Goal: Download file/media

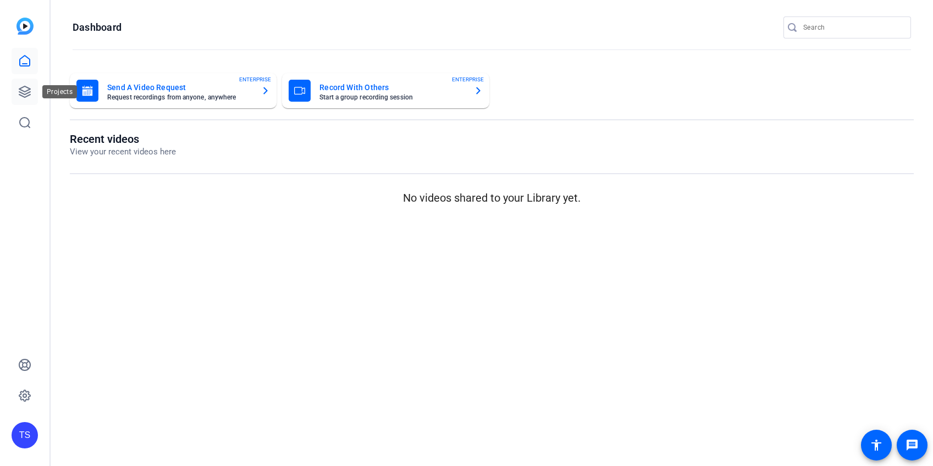
click at [23, 93] on icon at bounding box center [24, 91] width 13 height 13
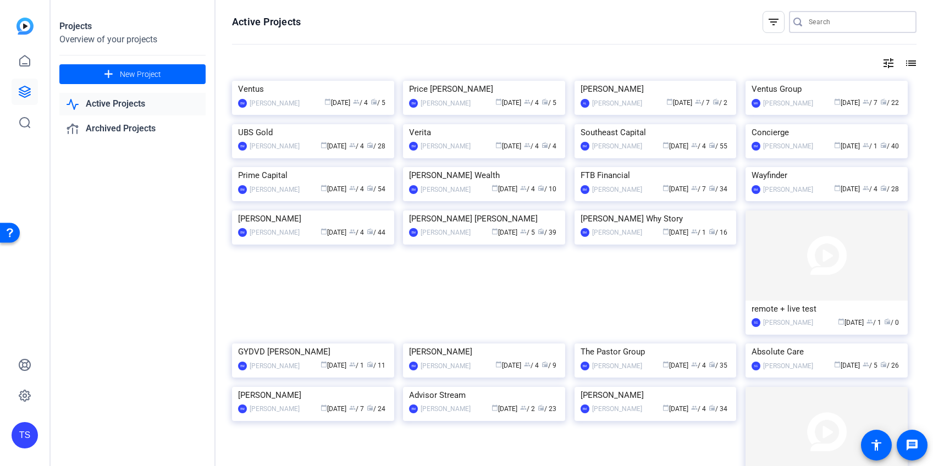
click at [824, 19] on input "Search" at bounding box center [857, 21] width 99 height 13
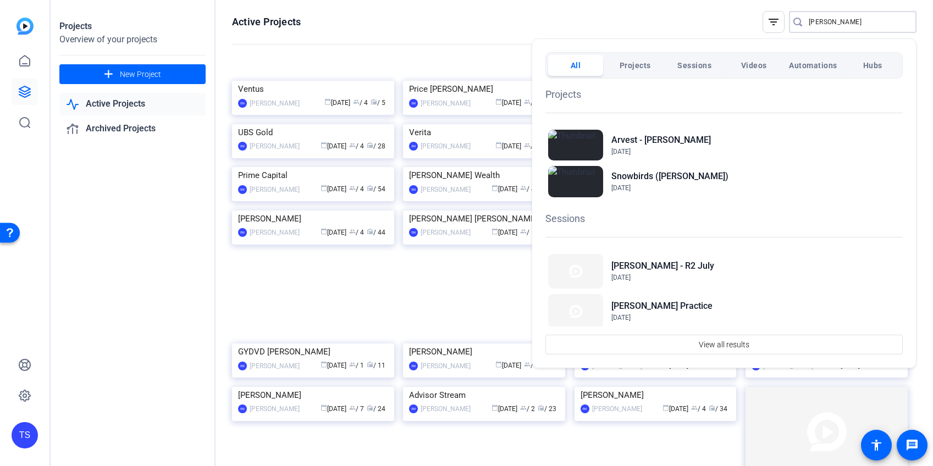
click at [833, 23] on div at bounding box center [466, 233] width 933 height 466
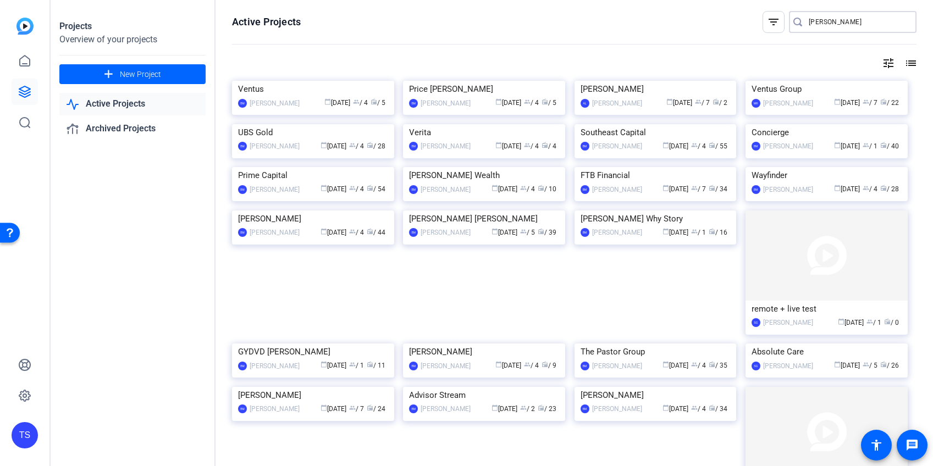
click at [833, 23] on input "[PERSON_NAME]" at bounding box center [857, 21] width 99 height 13
click at [833, 24] on input "[PERSON_NAME]" at bounding box center [857, 21] width 99 height 13
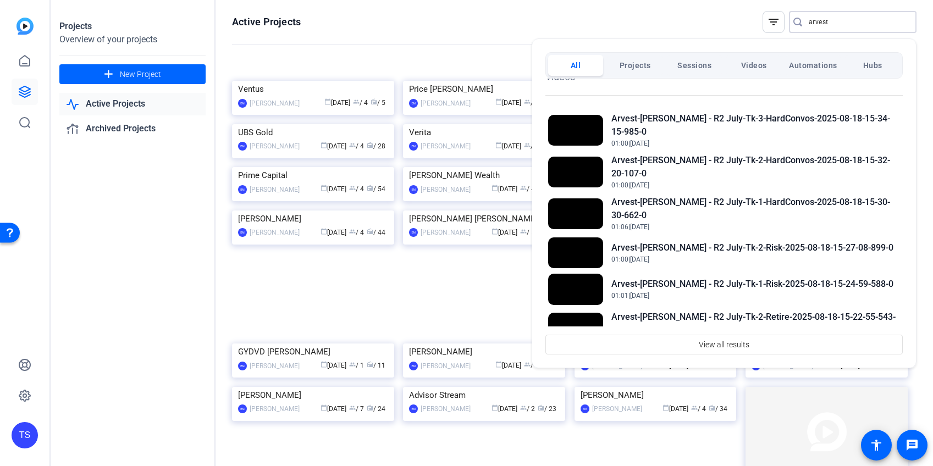
scroll to position [647, 0]
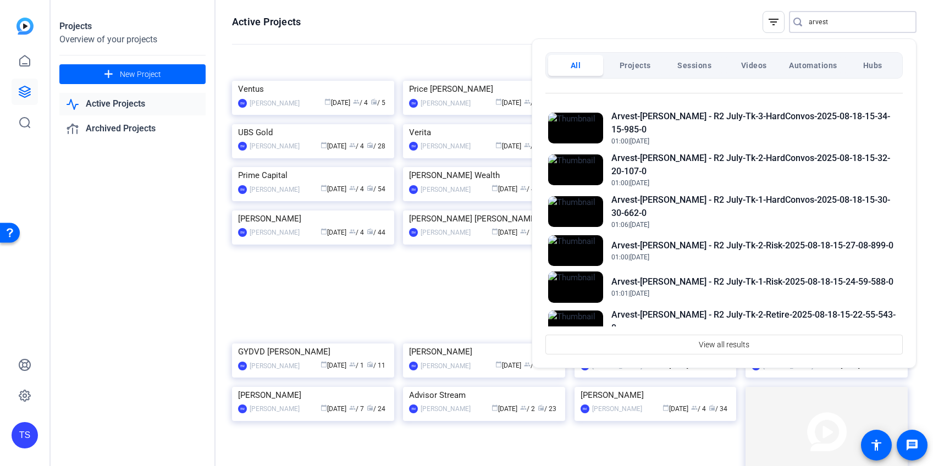
type input "arvest"
click at [752, 247] on h2 "Arvest-[PERSON_NAME] - R2 July-Tk-2-Risk-2025-08-18-15-27-08-899-0" at bounding box center [752, 245] width 282 height 13
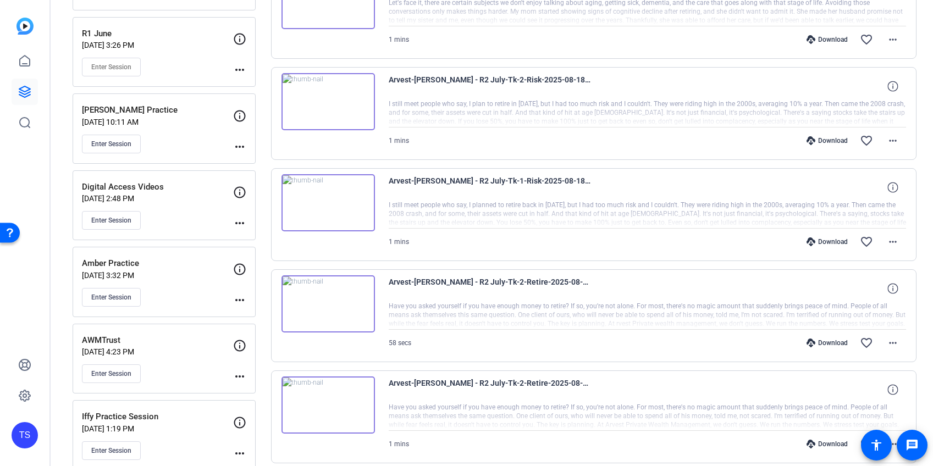
scroll to position [413, 0]
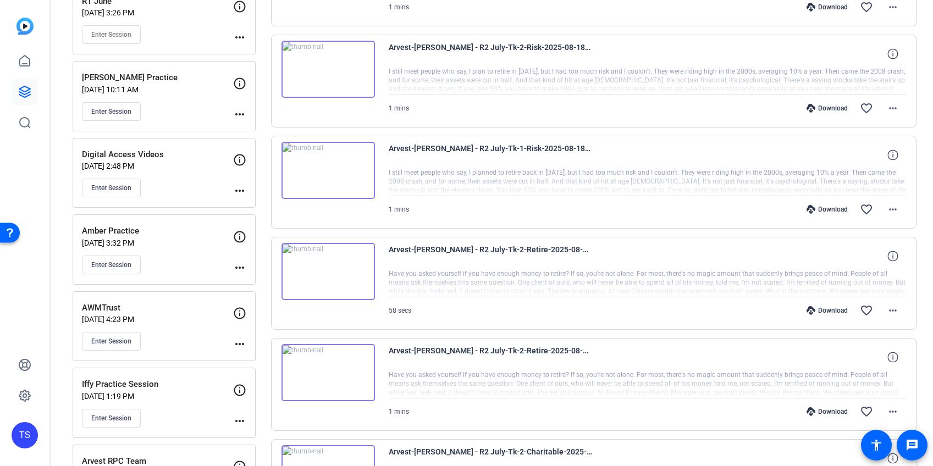
click at [836, 108] on div "Download" at bounding box center [827, 108] width 52 height 9
